Goal: Complete application form

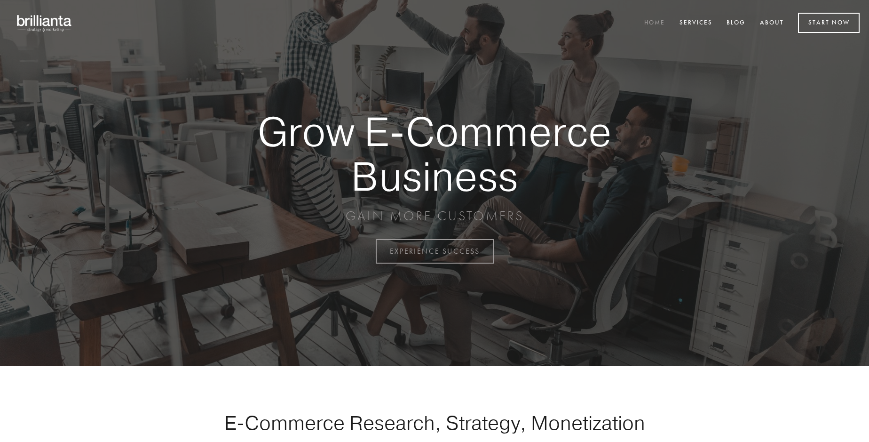
scroll to position [2465, 0]
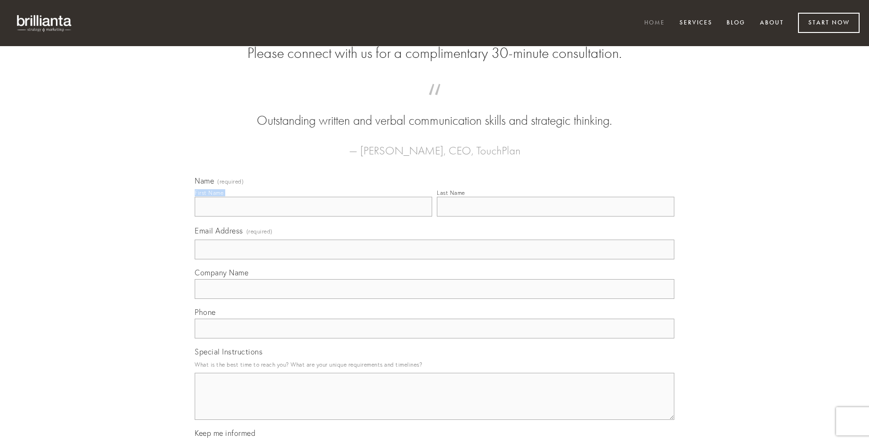
type input "[PERSON_NAME]"
click at [555, 216] on input "Last Name" at bounding box center [555, 207] width 237 height 20
type input "[PERSON_NAME]"
click at [434, 259] on input "Email Address (required)" at bounding box center [435, 249] width 480 height 20
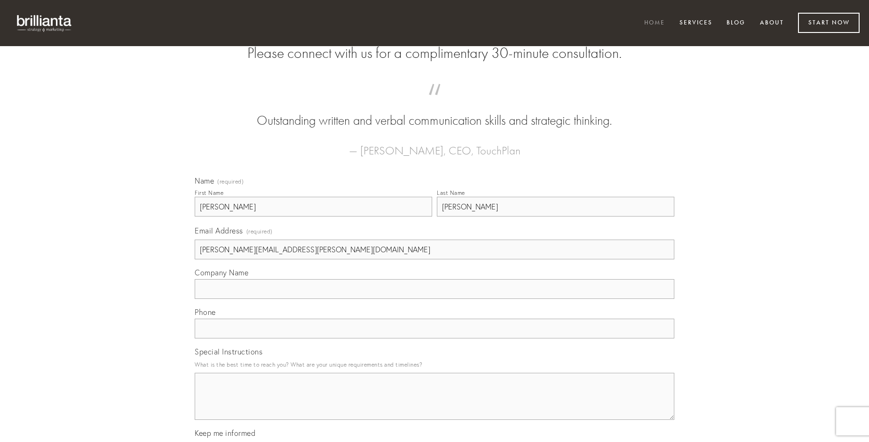
type input "[PERSON_NAME][EMAIL_ADDRESS][PERSON_NAME][DOMAIN_NAME]"
click at [434, 299] on input "Company Name" at bounding box center [435, 289] width 480 height 20
type input "adipisci"
click at [434, 338] on input "text" at bounding box center [435, 328] width 480 height 20
click at [434, 404] on textarea "Special Instructions" at bounding box center [435, 395] width 480 height 47
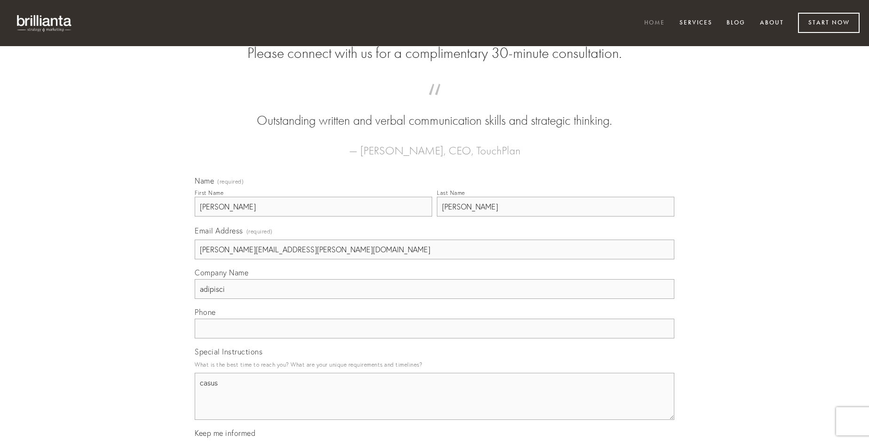
type textarea "casus"
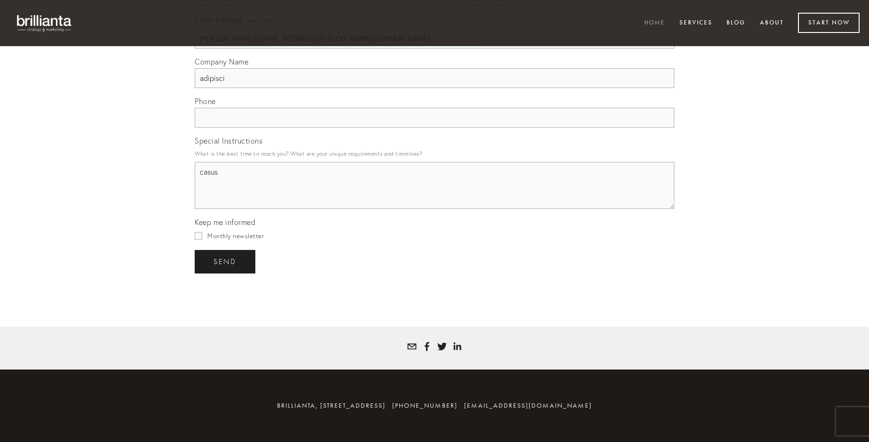
click at [226, 261] on span "send" at bounding box center [224, 261] width 23 height 8
